Goal: Entertainment & Leisure: Consume media (video, audio)

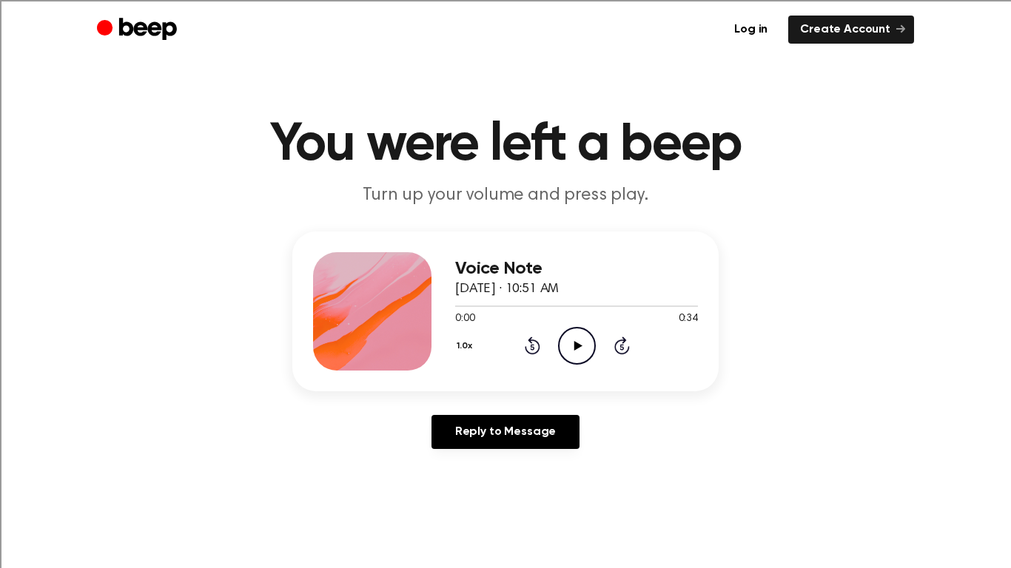
click at [579, 343] on icon "Play Audio" at bounding box center [577, 346] width 38 height 38
click at [384, 207] on p "Turn up your volume and press play." at bounding box center [505, 196] width 568 height 24
click at [580, 350] on icon "Pause Audio" at bounding box center [577, 346] width 38 height 38
click at [574, 341] on icon at bounding box center [578, 346] width 8 height 10
click at [582, 345] on icon "Pause Audio" at bounding box center [577, 346] width 38 height 38
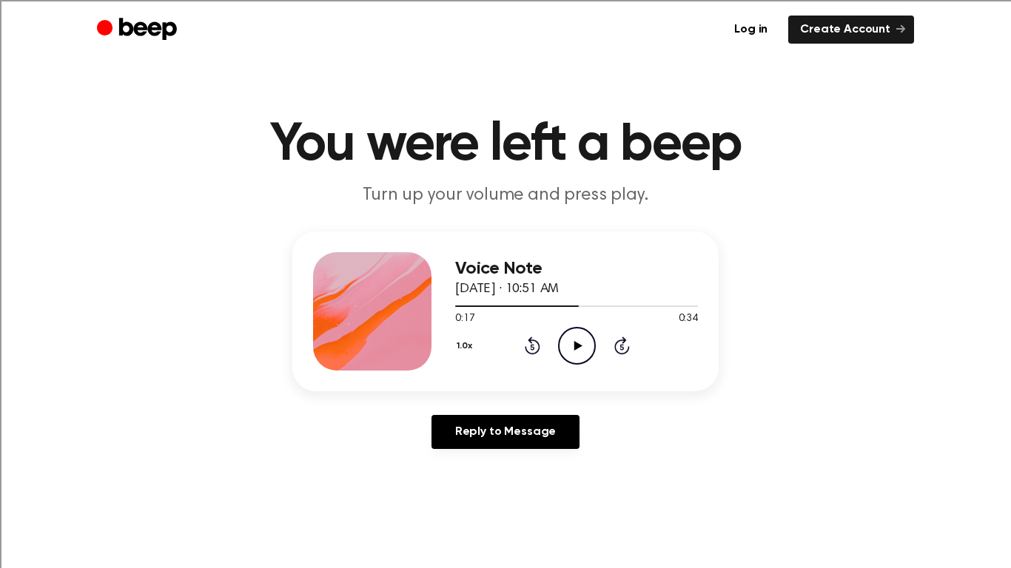
click at [375, 4] on div "Log in Create Account" at bounding box center [505, 29] width 817 height 59
click at [372, 3] on div "Log in Create Account" at bounding box center [505, 29] width 817 height 59
click at [573, 341] on icon "Play Audio" at bounding box center [577, 346] width 38 height 38
click at [527, 346] on icon "Rewind 5 seconds" at bounding box center [532, 345] width 16 height 19
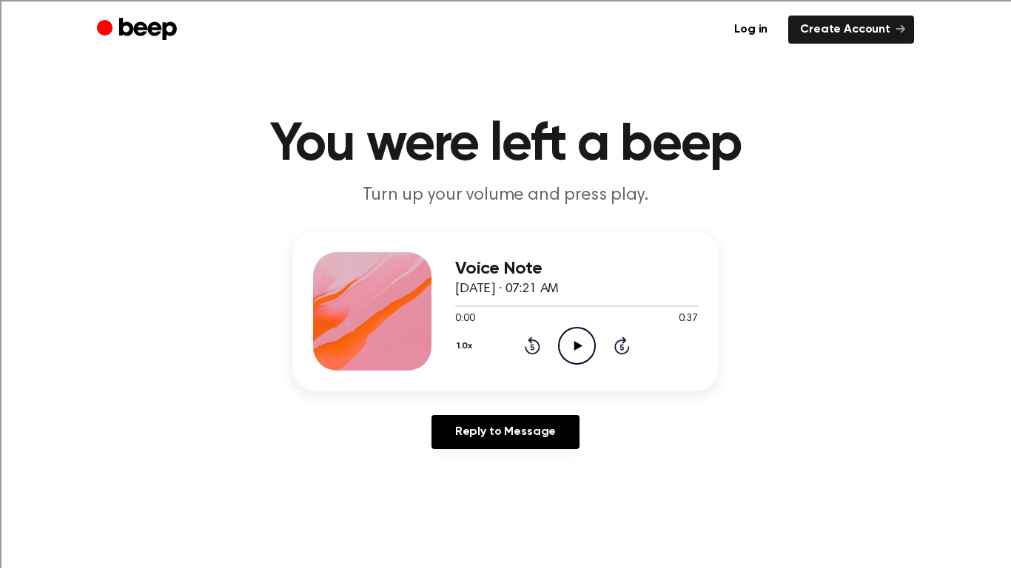
click at [585, 333] on icon "Play Audio" at bounding box center [577, 346] width 38 height 38
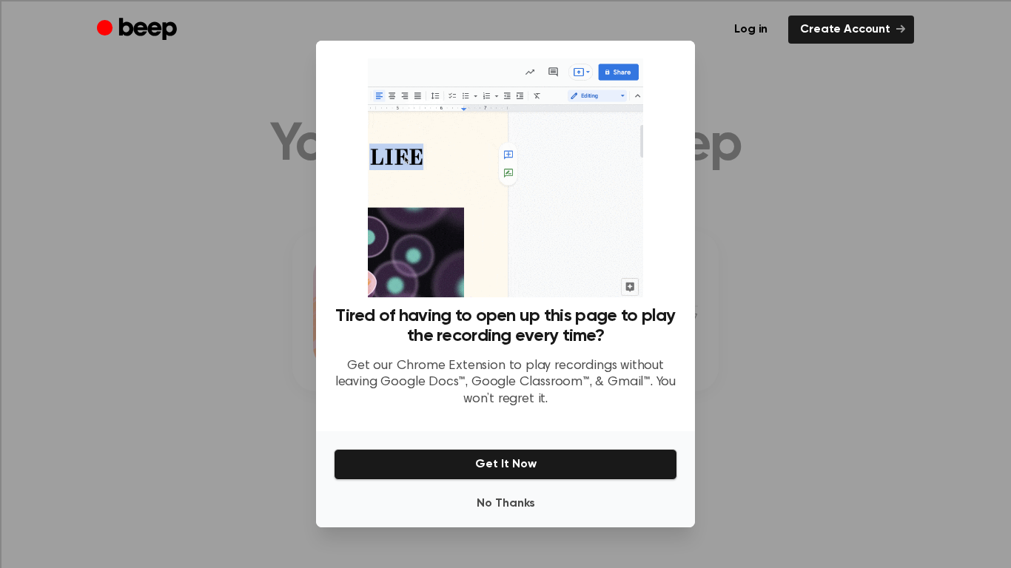
click at [556, 152] on img at bounding box center [505, 177] width 275 height 239
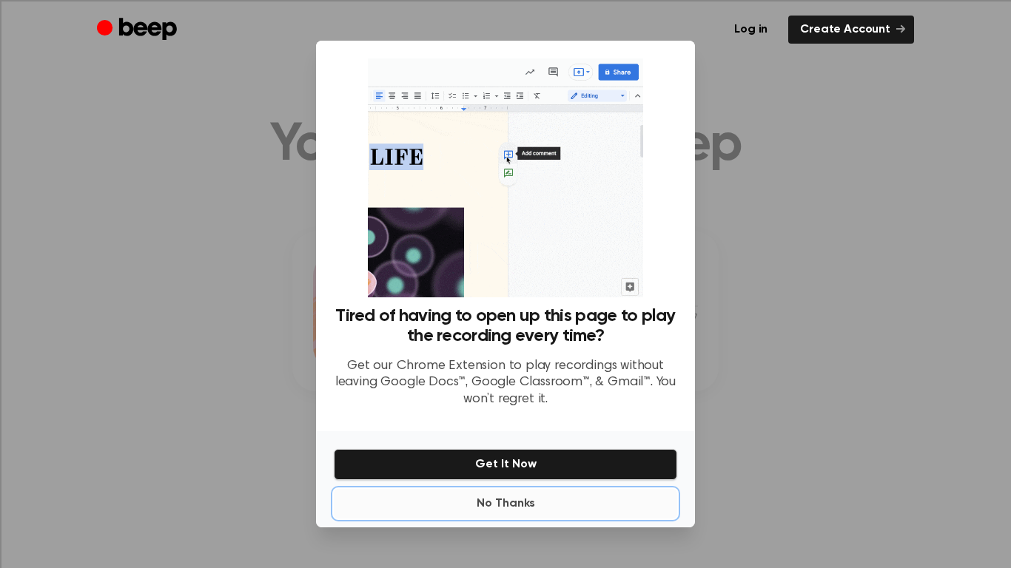
click at [488, 500] on button "No Thanks" at bounding box center [505, 504] width 343 height 30
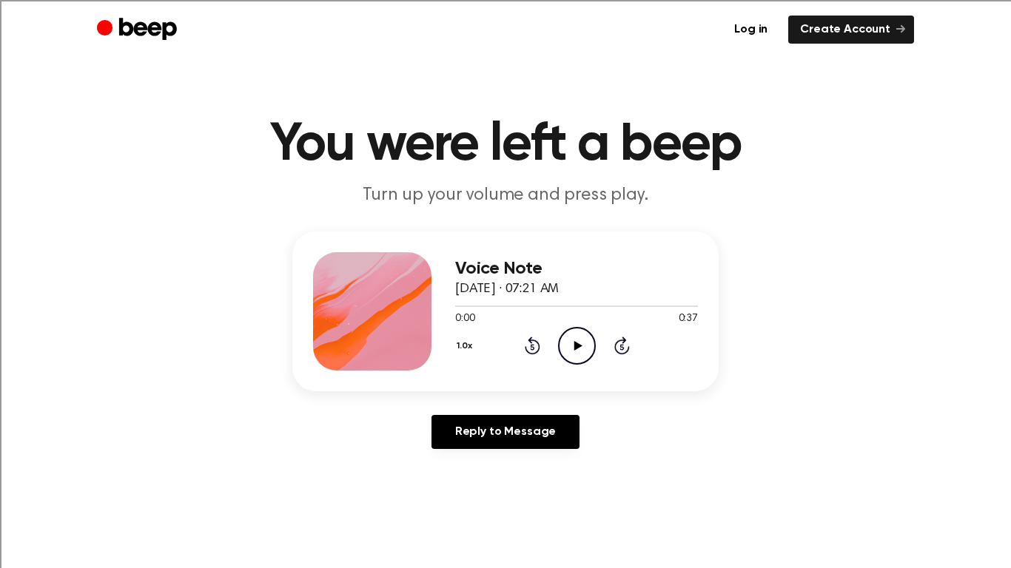
click at [571, 357] on icon "Play Audio" at bounding box center [577, 346] width 38 height 38
click at [577, 349] on icon at bounding box center [577, 346] width 7 height 10
click at [583, 354] on icon "Play Audio" at bounding box center [577, 346] width 38 height 38
click at [575, 363] on circle at bounding box center [577, 346] width 36 height 36
click at [573, 348] on icon "Play Audio" at bounding box center [577, 346] width 38 height 38
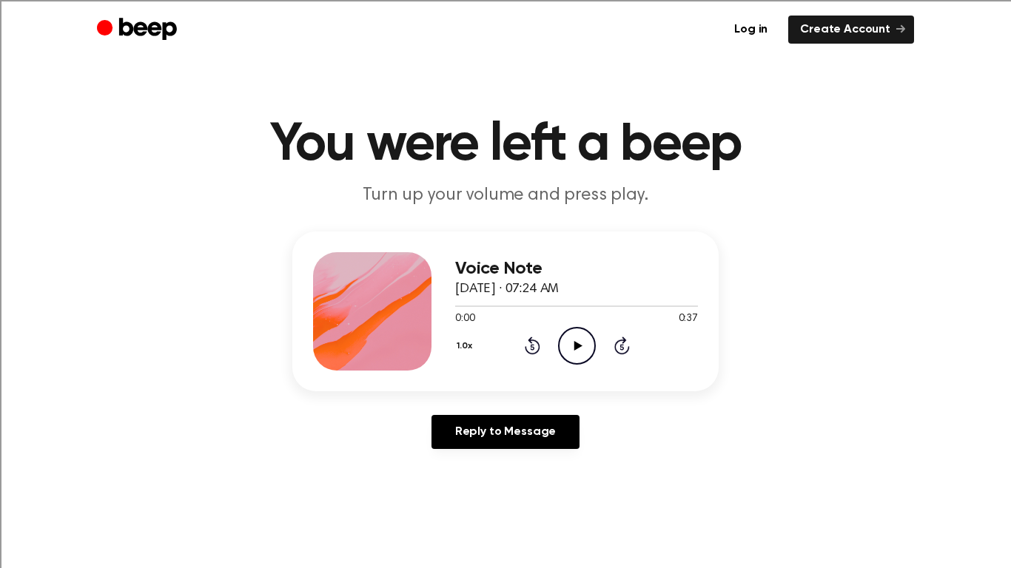
click at [570, 351] on icon "Play Audio" at bounding box center [577, 346] width 38 height 38
click at [566, 346] on icon "Play Audio" at bounding box center [577, 346] width 38 height 38
click at [531, 340] on icon at bounding box center [533, 346] width 16 height 18
click at [631, 343] on div "1.0x Rewind 5 seconds Pause Audio Skip 5 seconds" at bounding box center [576, 346] width 243 height 38
click at [625, 340] on icon at bounding box center [622, 346] width 16 height 18
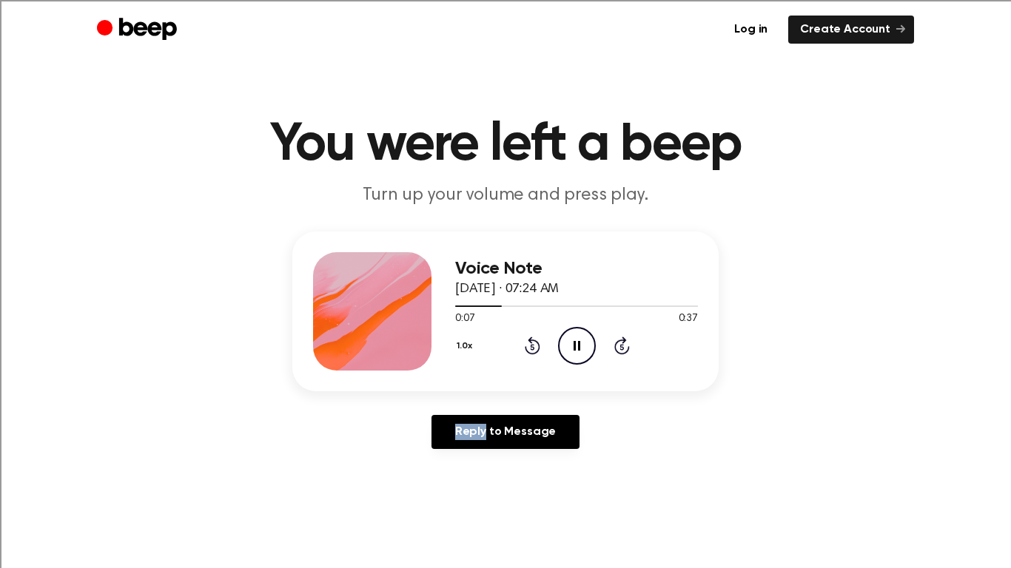
click at [625, 340] on icon at bounding box center [622, 346] width 16 height 18
click at [617, 336] on icon "Skip 5 seconds" at bounding box center [622, 345] width 16 height 19
click at [568, 352] on icon "Play Audio" at bounding box center [577, 346] width 38 height 38
